Goal: Check status: Check status

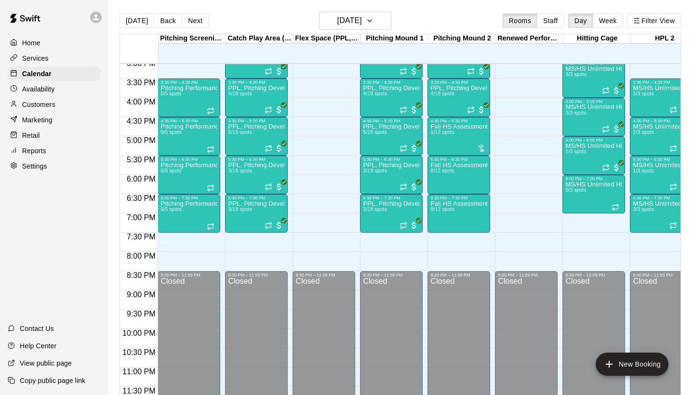
scroll to position [584, 0]
click at [391, 211] on div "PPL, Pitching Development Session 3/18 spots" at bounding box center [391, 398] width 57 height 395
click at [373, 227] on button "edit" at bounding box center [373, 233] width 19 height 19
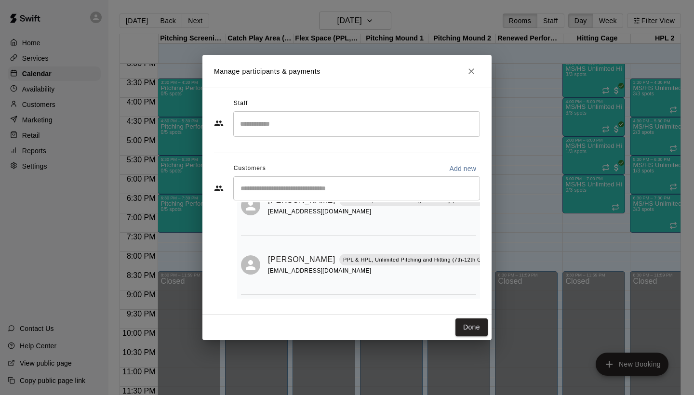
scroll to position [80, 0]
click at [476, 75] on icon "Close" at bounding box center [472, 72] width 10 height 10
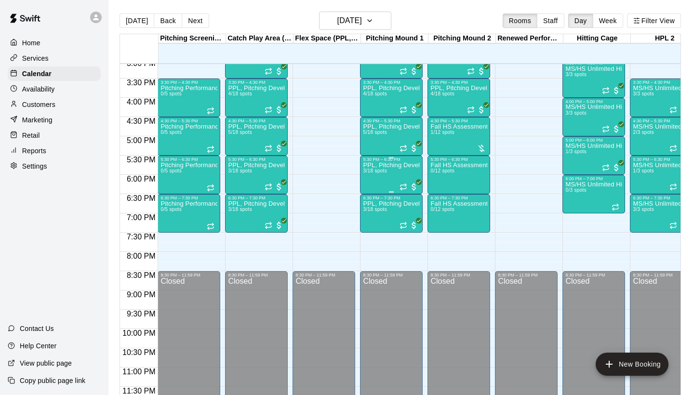
click at [373, 177] on div "PPL, Pitching Development Session 3/18 spots" at bounding box center [391, 359] width 57 height 395
click at [375, 191] on img "edit" at bounding box center [373, 195] width 11 height 11
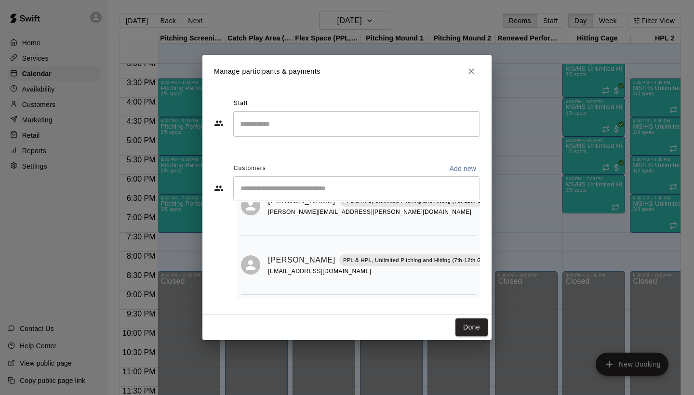
scroll to position [108, 0]
click at [473, 72] on icon "Close" at bounding box center [472, 72] width 10 height 10
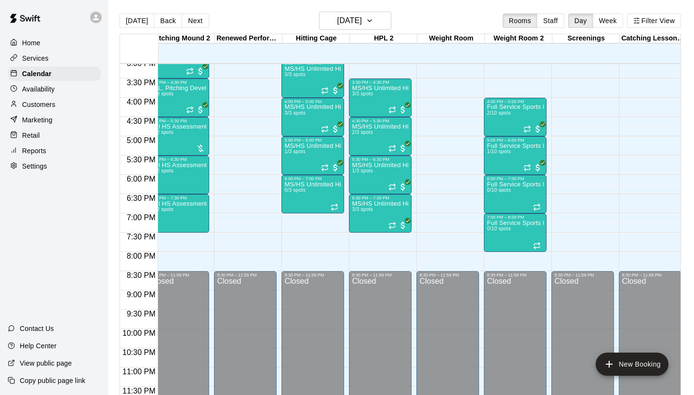
scroll to position [584, 275]
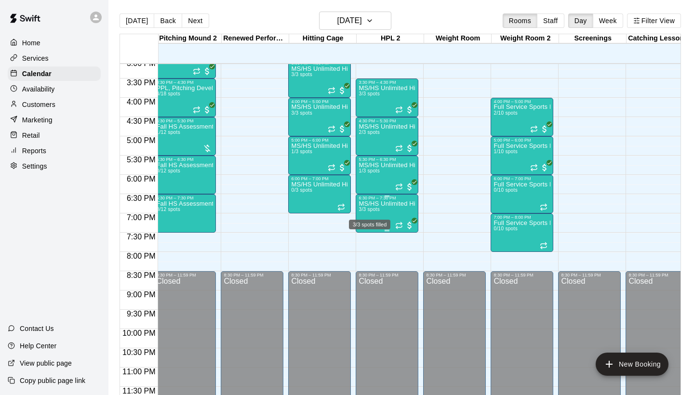
click at [374, 216] on div "3/3 spots filled" at bounding box center [369, 221] width 43 height 17
click at [348, 254] on div at bounding box center [357, 245] width 19 height 65
click at [353, 251] on button "edit" at bounding box center [357, 245] width 19 height 19
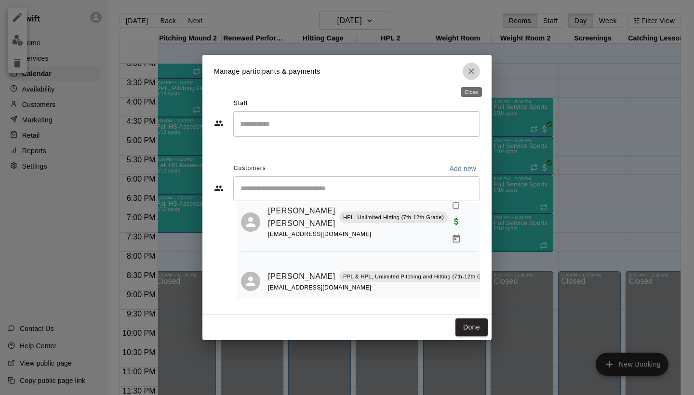
click at [473, 68] on icon "Close" at bounding box center [472, 72] width 10 height 10
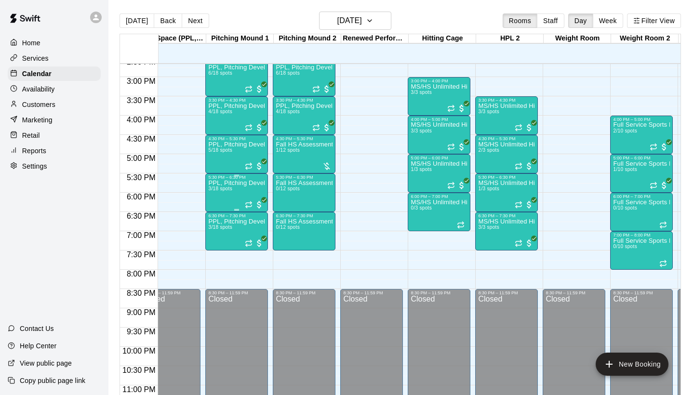
click at [228, 193] on div "PPL, Pitching Development Session 3/18 spots" at bounding box center [236, 377] width 57 height 395
click at [228, 164] on div at bounding box center [347, 197] width 694 height 395
click at [228, 164] on div "PPL, Pitching Development Session 5/18 spots" at bounding box center [236, 338] width 57 height 395
click at [221, 172] on img "edit" at bounding box center [218, 174] width 11 height 11
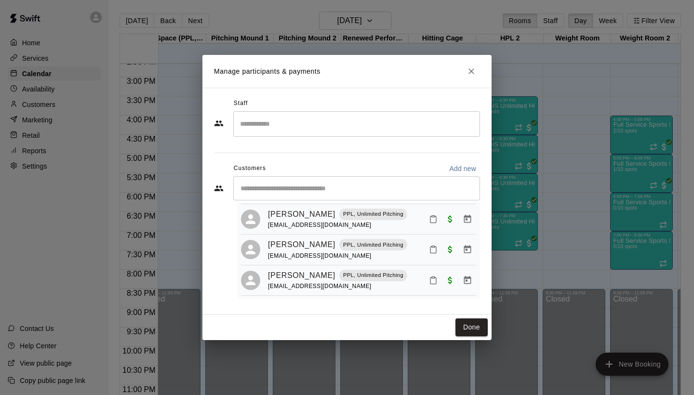
click at [469, 72] on icon "Close" at bounding box center [472, 72] width 10 height 10
